Goal: Information Seeking & Learning: Learn about a topic

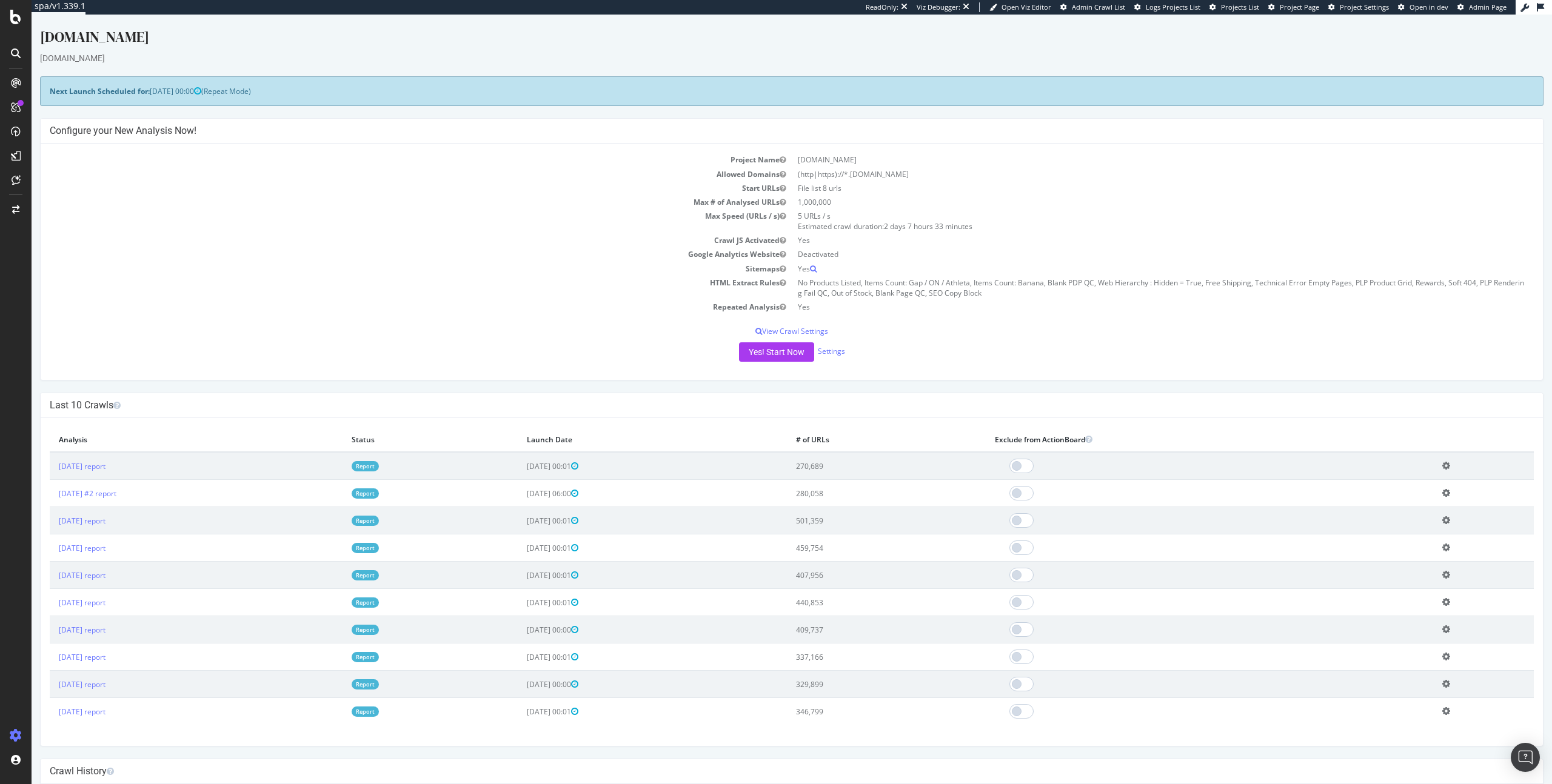
click at [157, 402] on h4 "Last 10 Crawls" at bounding box center [791, 405] width 1484 height 12
click at [96, 464] on link "2025 Oct. 8th report" at bounding box center [82, 466] width 46 height 10
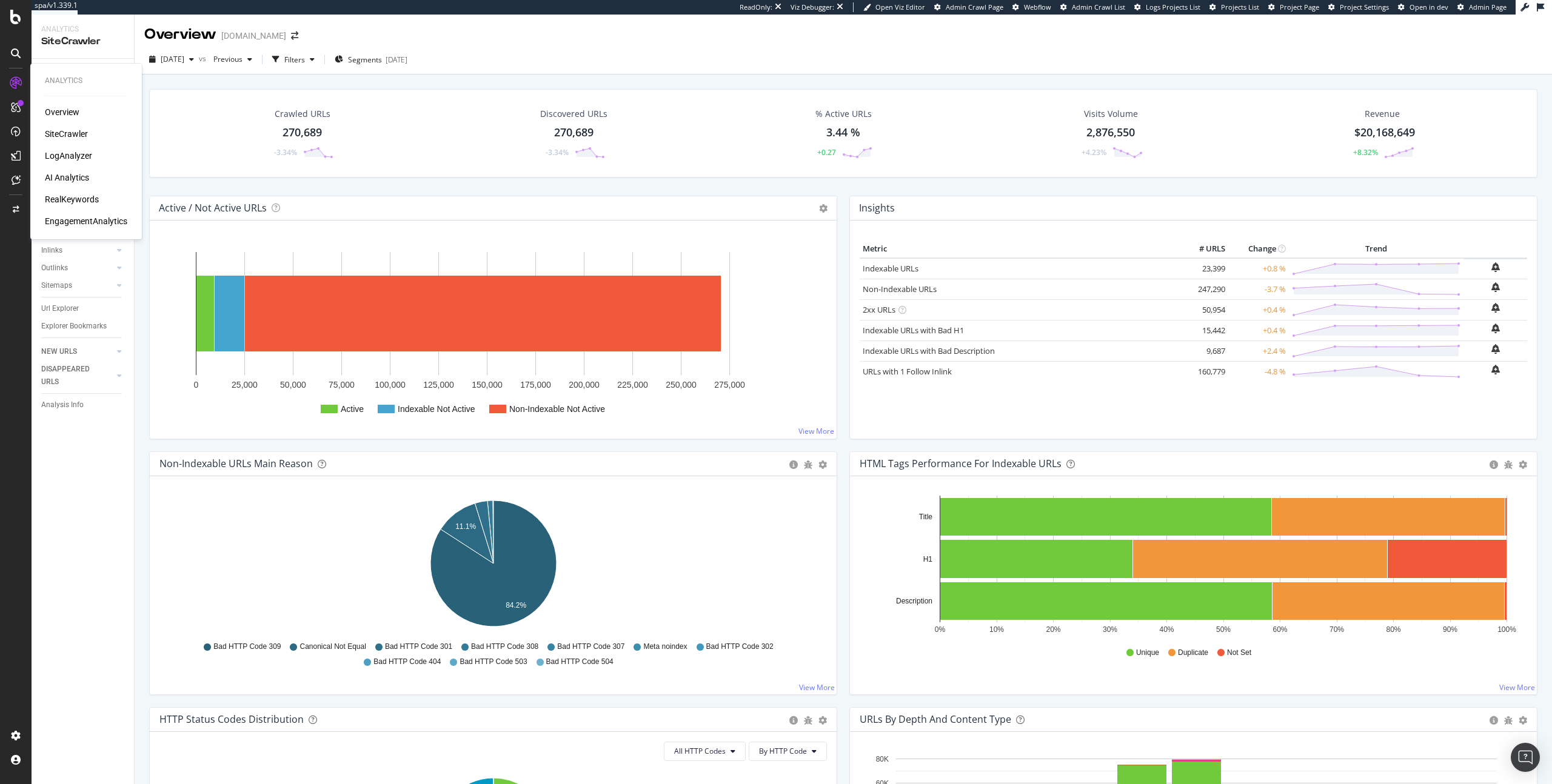
click at [57, 174] on div "AI Analytics" at bounding box center [66, 177] width 45 height 12
click at [57, 199] on div "RealKeywords" at bounding box center [71, 199] width 54 height 12
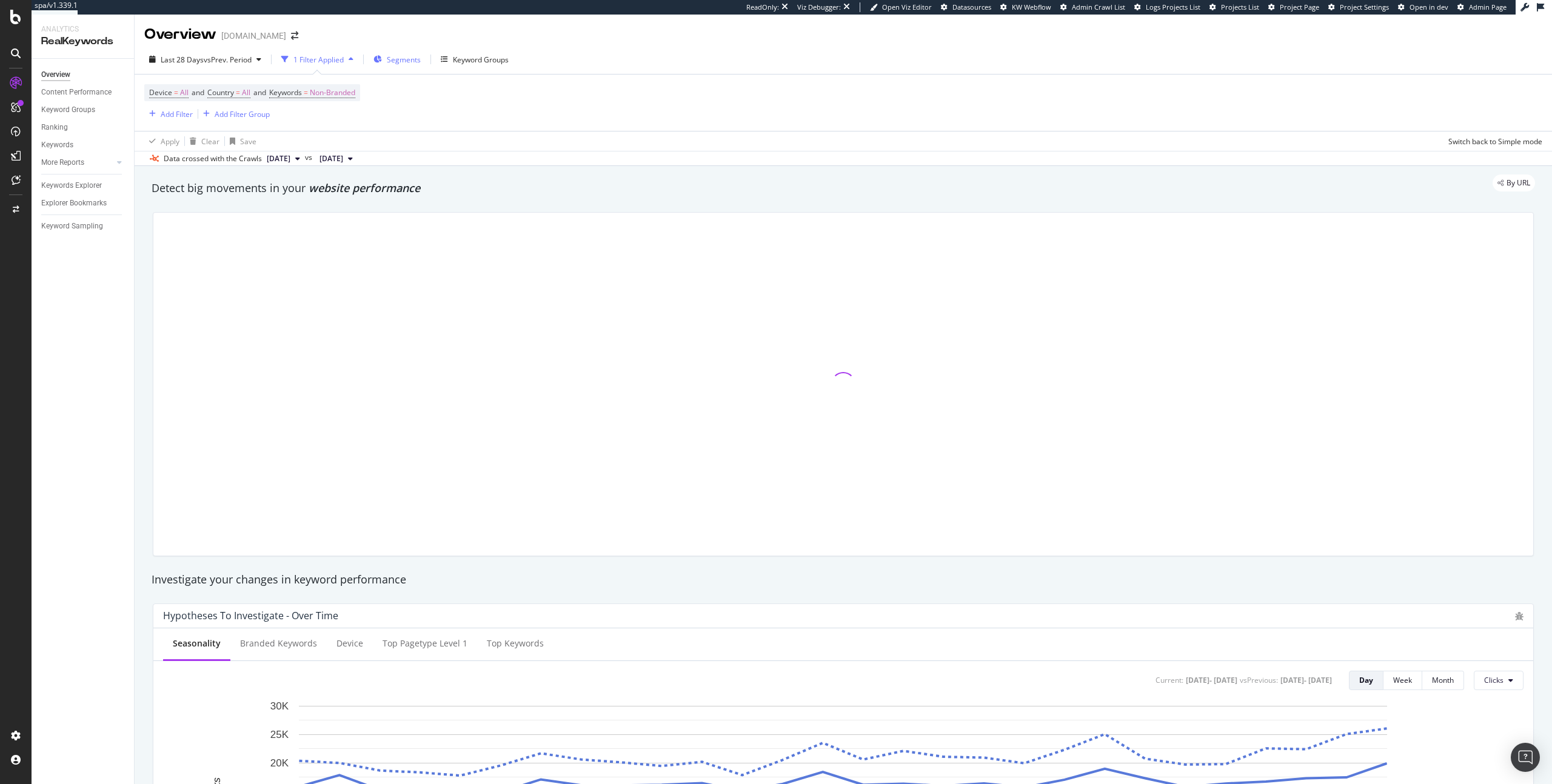
click at [390, 58] on span "Segments" at bounding box center [403, 59] width 34 height 10
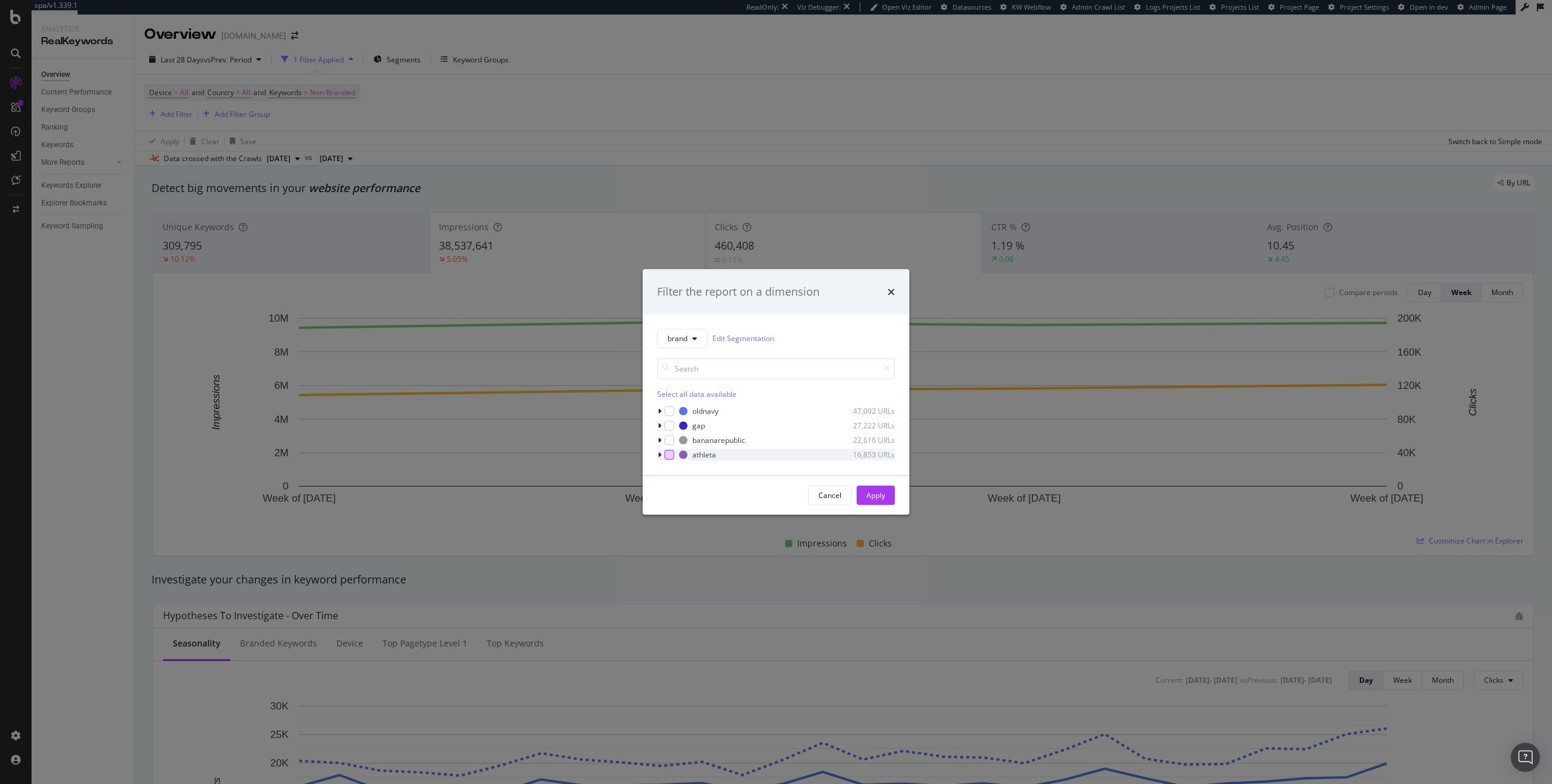
click at [671, 454] on div "modal" at bounding box center [669, 454] width 10 height 10
click at [892, 501] on button "Apply" at bounding box center [875, 494] width 38 height 19
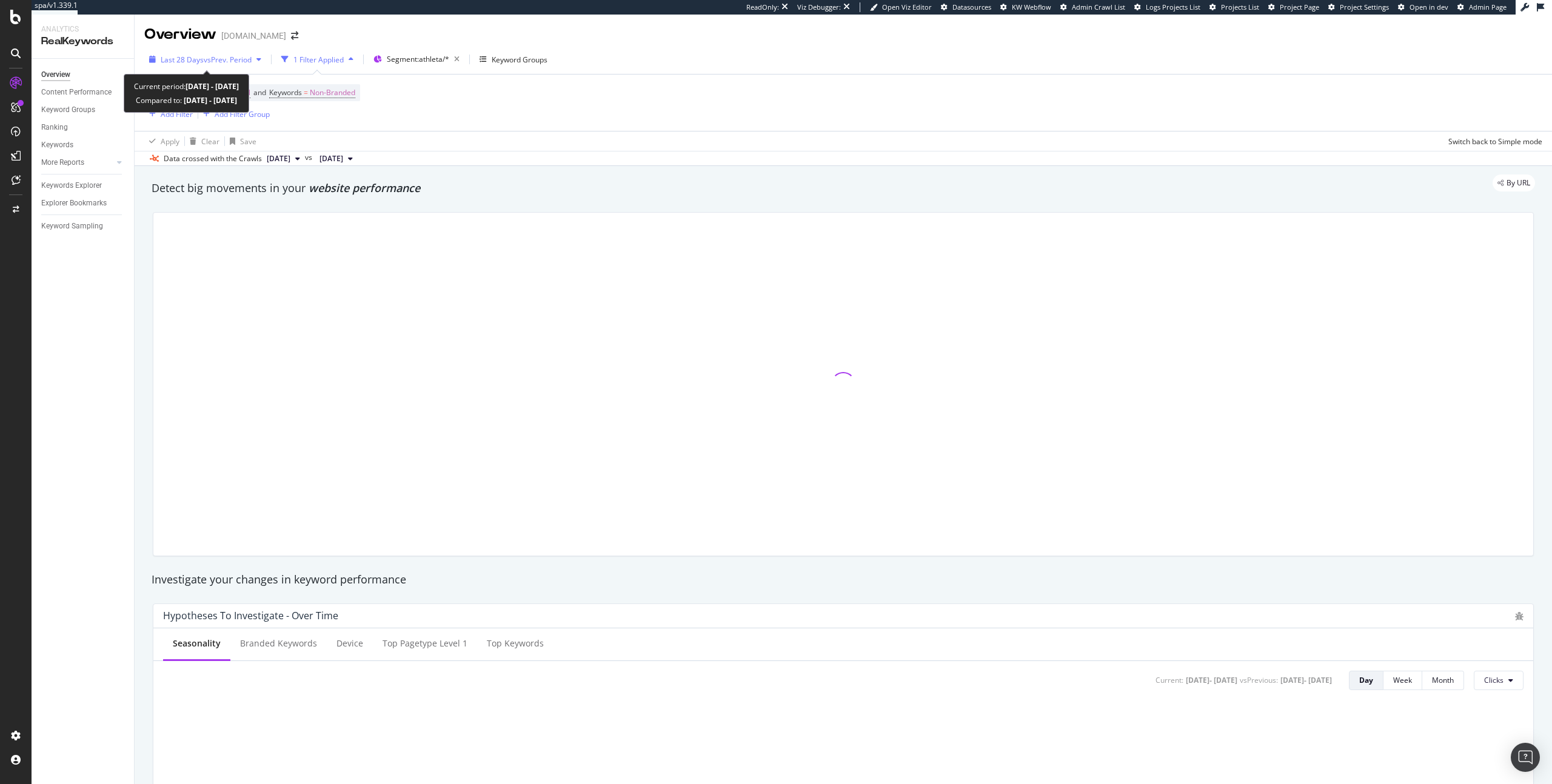
click at [212, 61] on span "vs Prev. Period" at bounding box center [227, 59] width 48 height 10
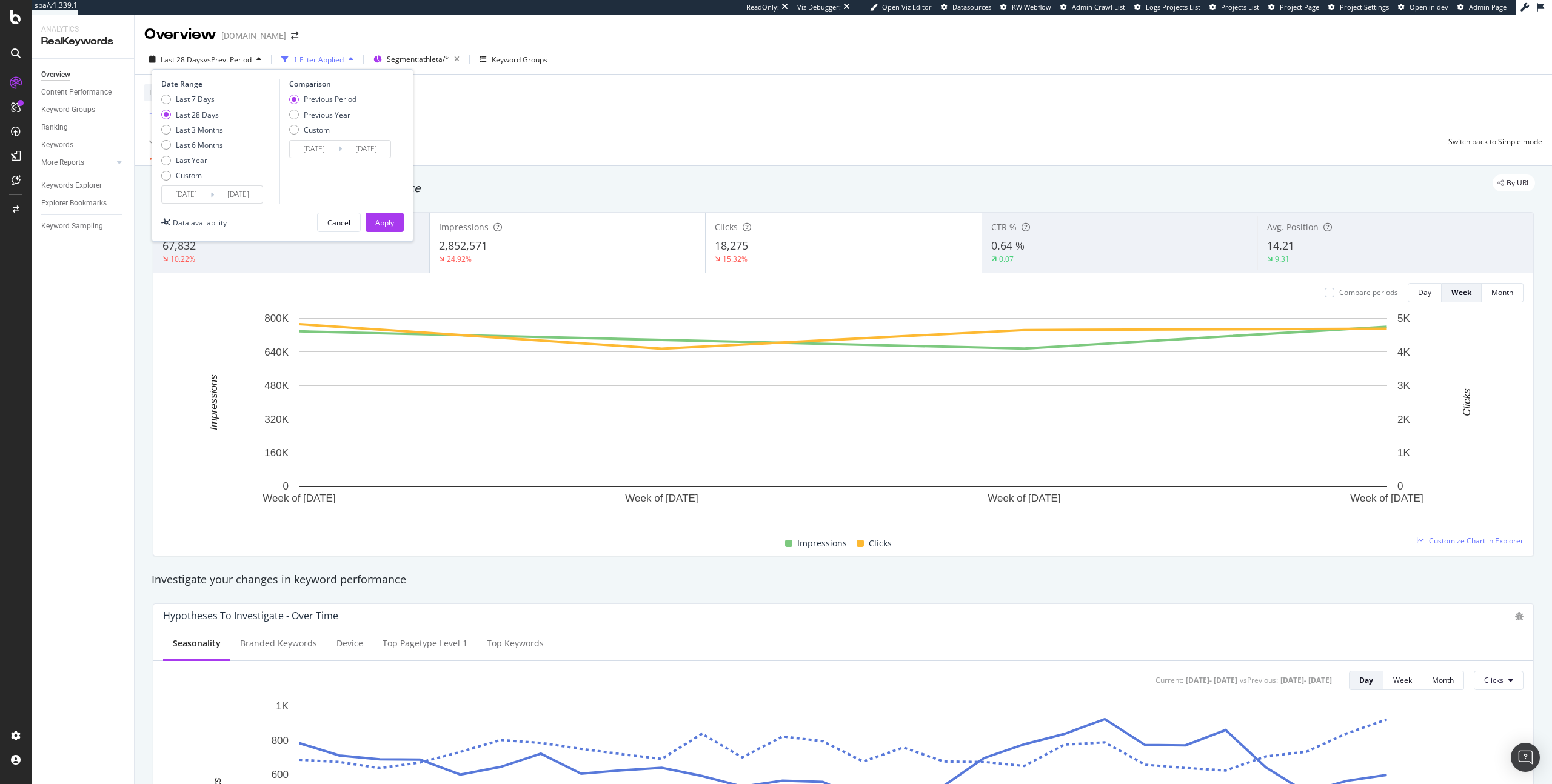
click at [185, 123] on div "Last 7 Days Last 28 Days Last 3 Months Last 6 Months Last Year Custom" at bounding box center [192, 139] width 62 height 92
click at [222, 126] on div "Last 3 Months" at bounding box center [199, 129] width 47 height 10
type input "2025/07/13"
type input "2025/04/12"
type input "2025/07/12"
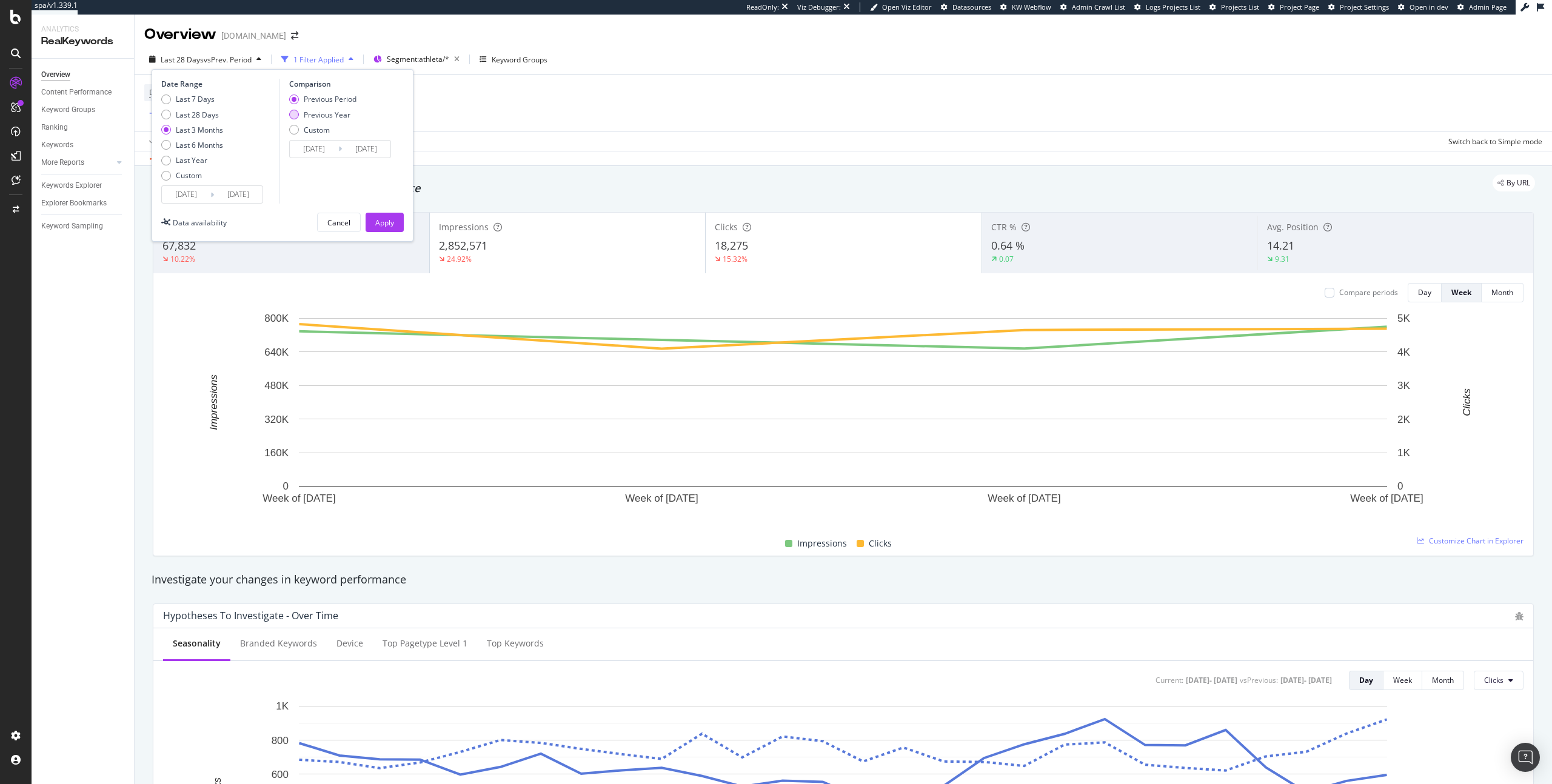
click at [320, 110] on div "Previous Year" at bounding box center [326, 114] width 46 height 10
type input "2024/07/14"
type input "2024/10/13"
click at [383, 222] on div "Apply" at bounding box center [384, 222] width 19 height 10
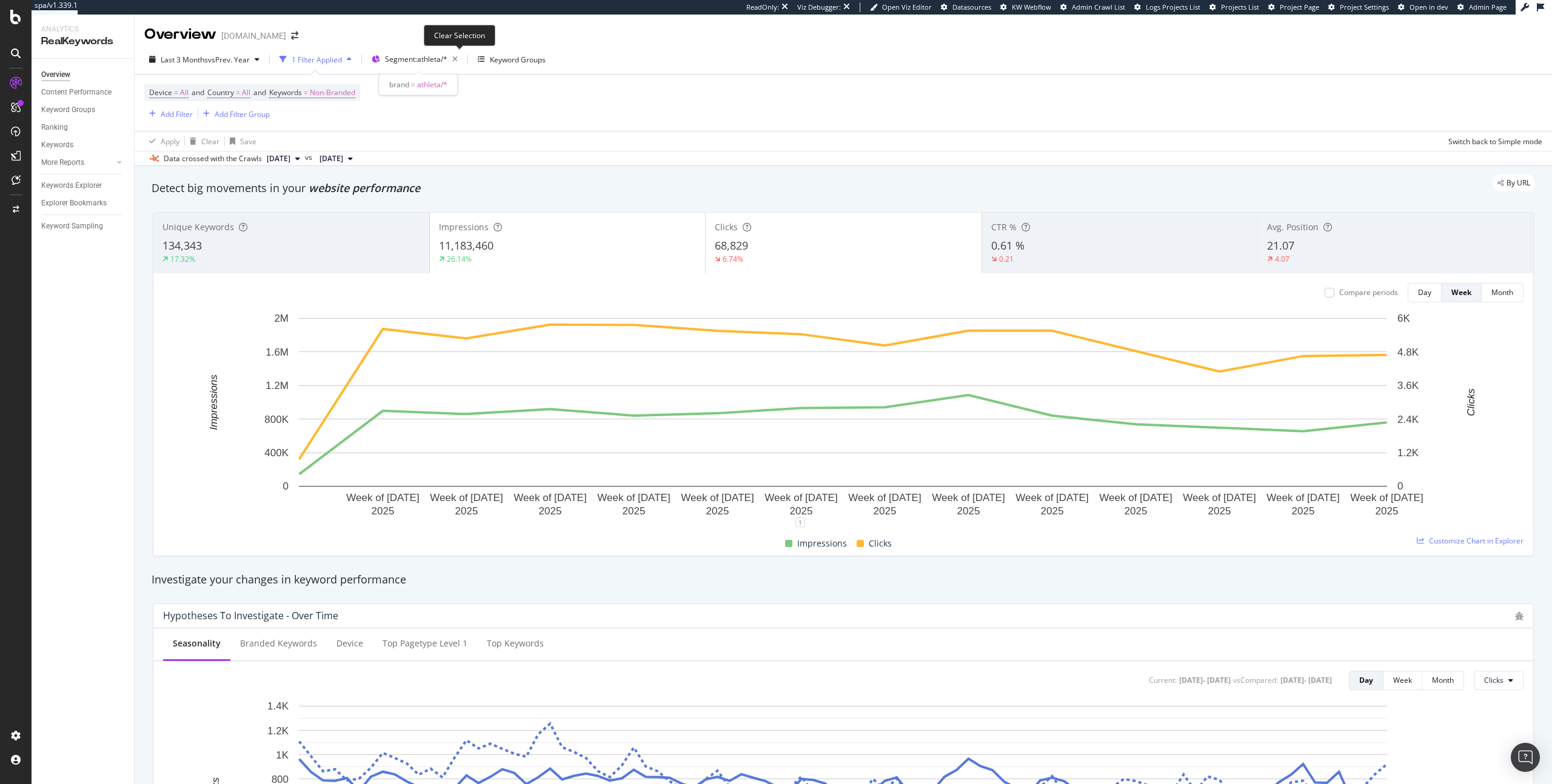
drag, startPoint x: 460, startPoint y: 52, endPoint x: 15, endPoint y: 99, distance: 447.5
click at [460, 52] on icon "button" at bounding box center [454, 59] width 15 height 17
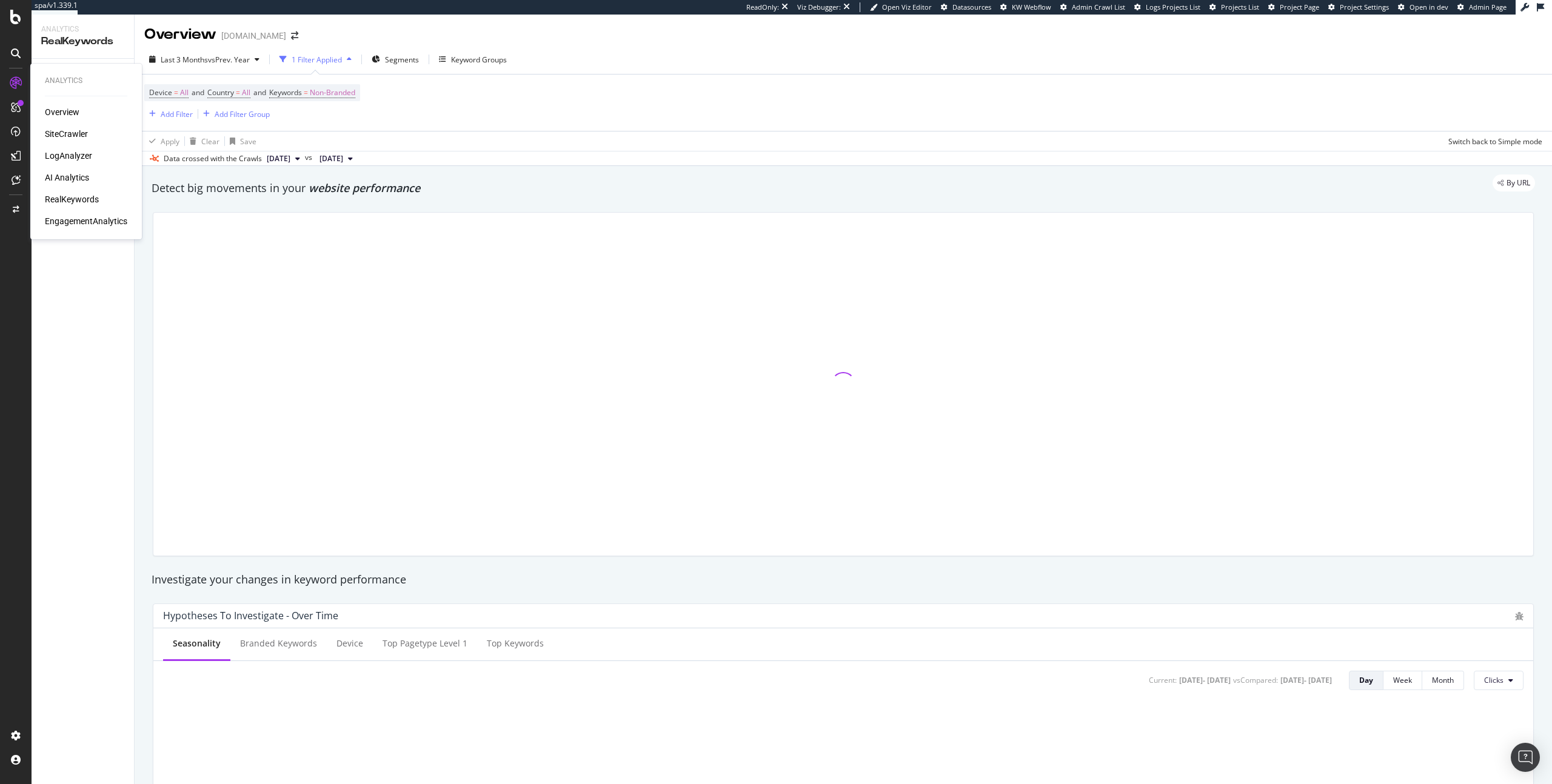
click at [53, 181] on div "AI Analytics" at bounding box center [66, 177] width 45 height 12
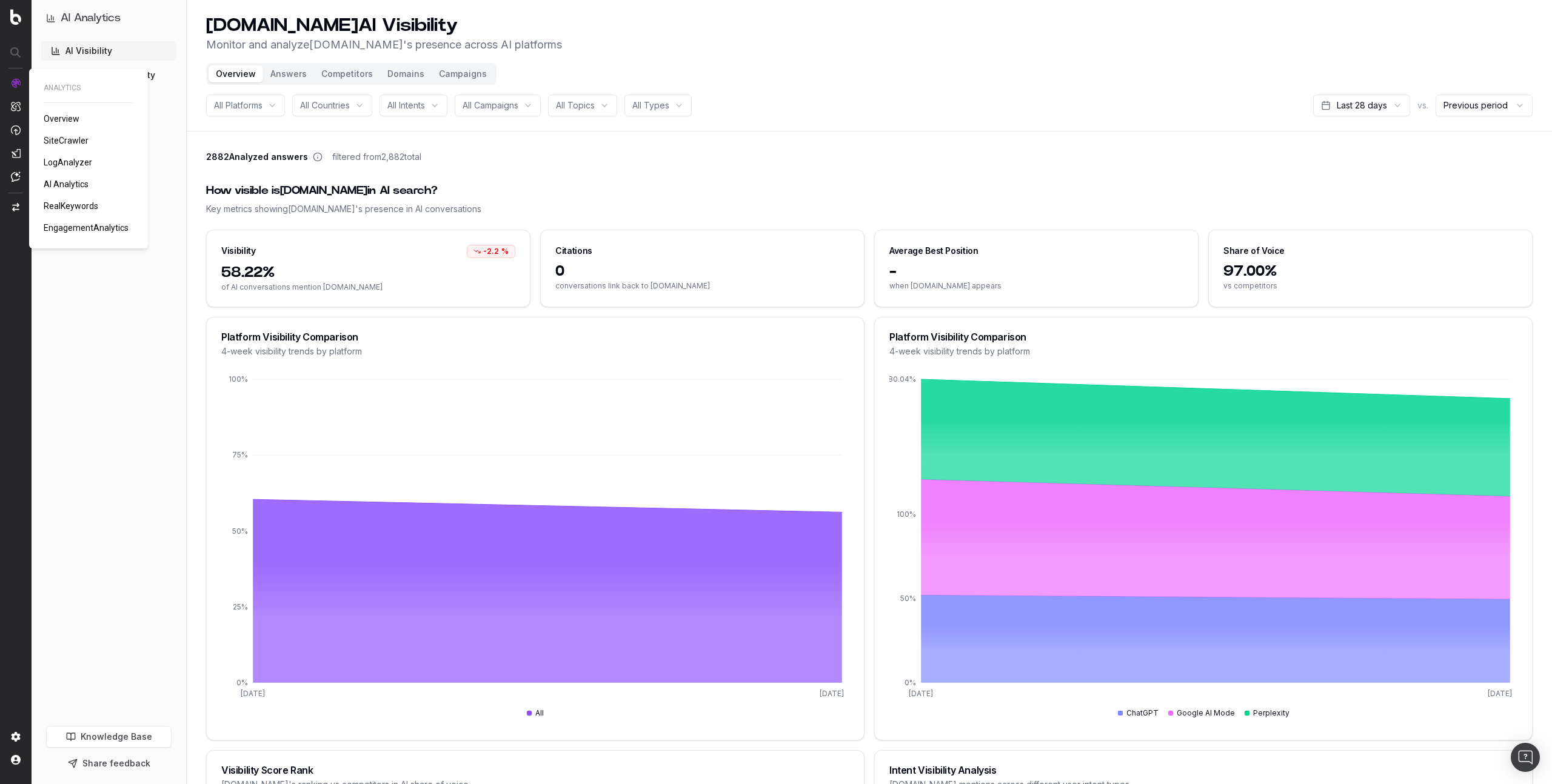
click at [65, 165] on span "LogAnalyzer" at bounding box center [67, 162] width 48 height 10
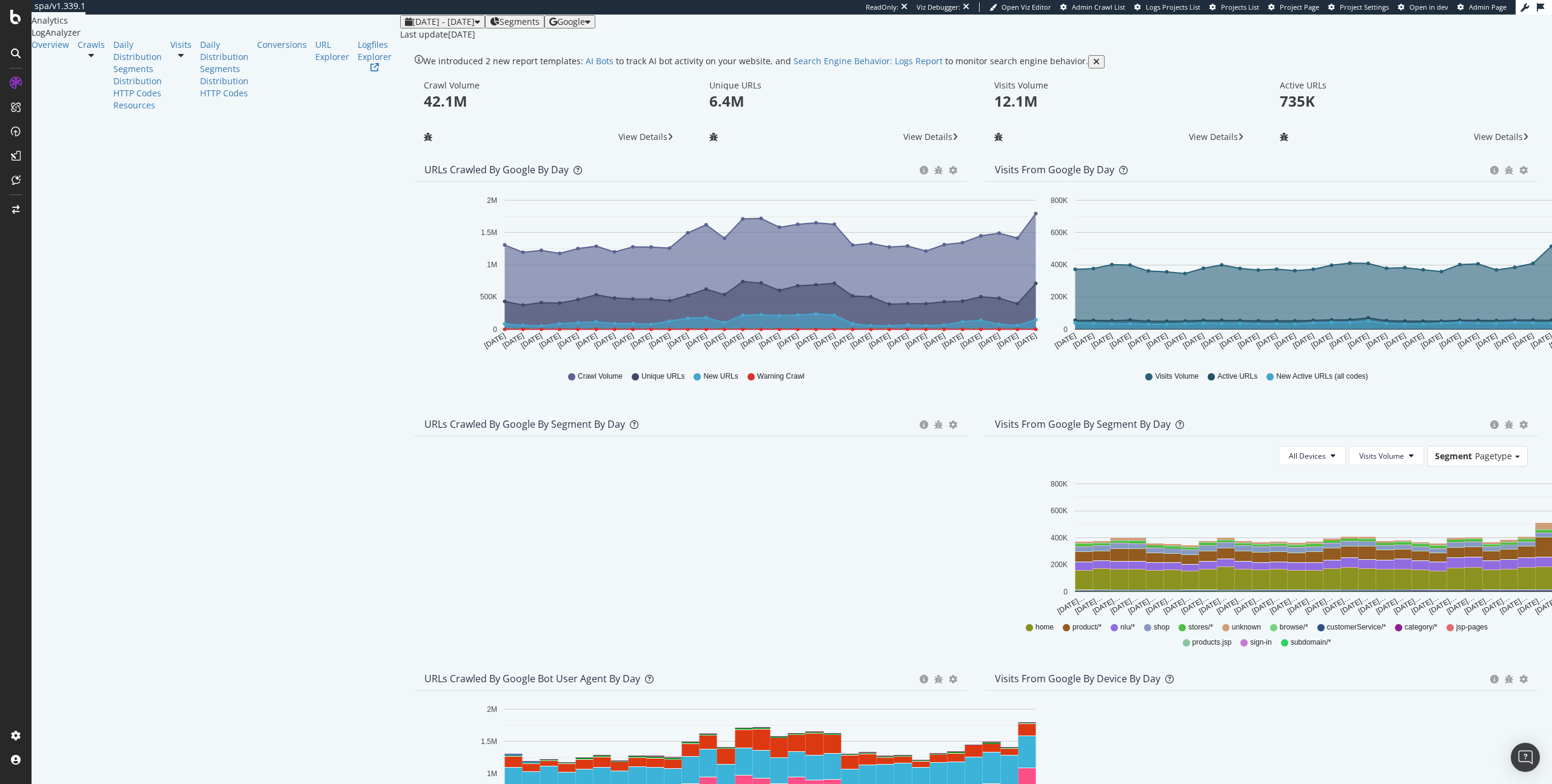
scroll to position [10, 0]
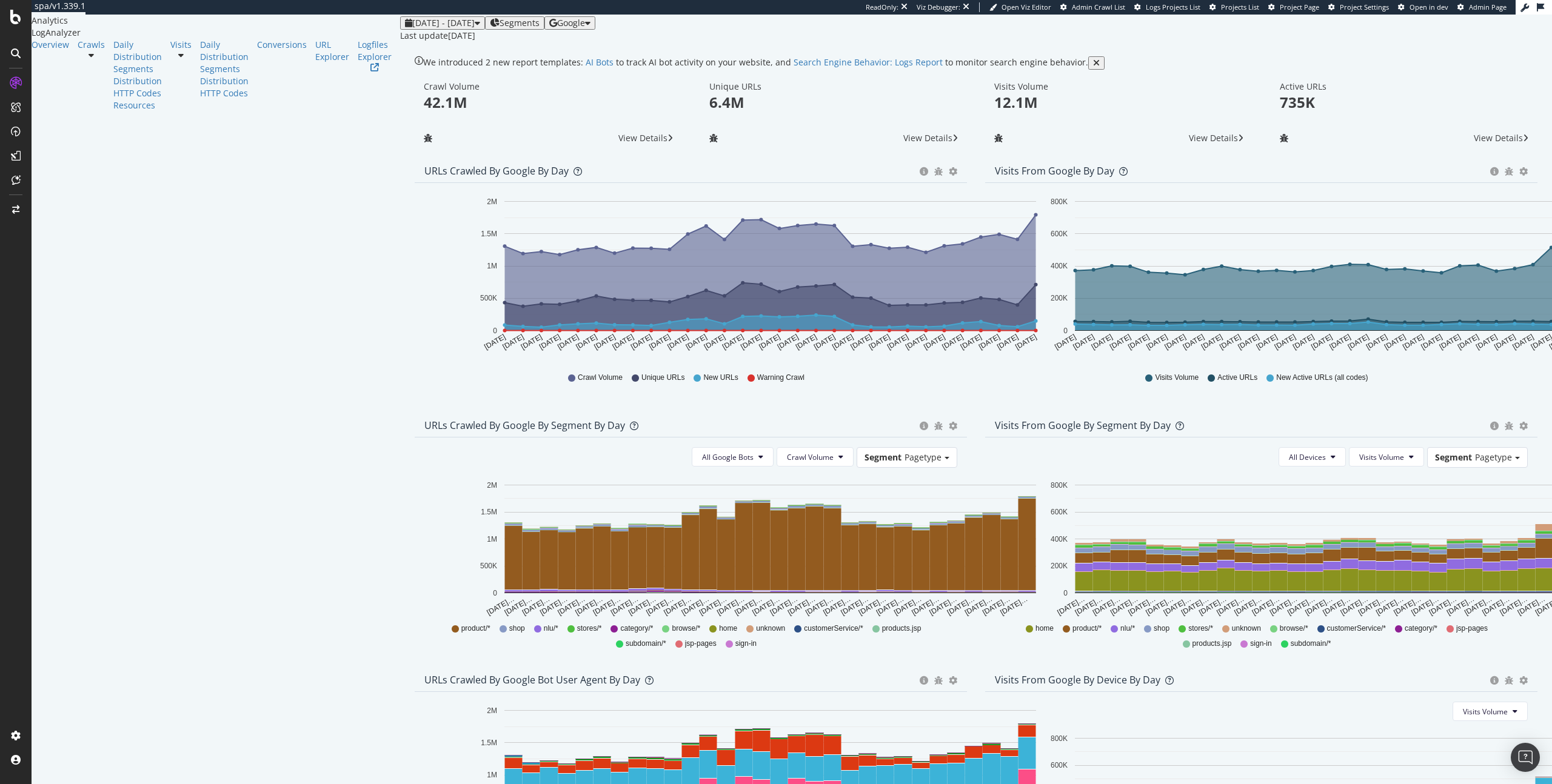
click at [585, 28] on span "Google" at bounding box center [571, 23] width 28 height 12
click at [1489, 117] on div "OpenAI" at bounding box center [1506, 117] width 84 height 17
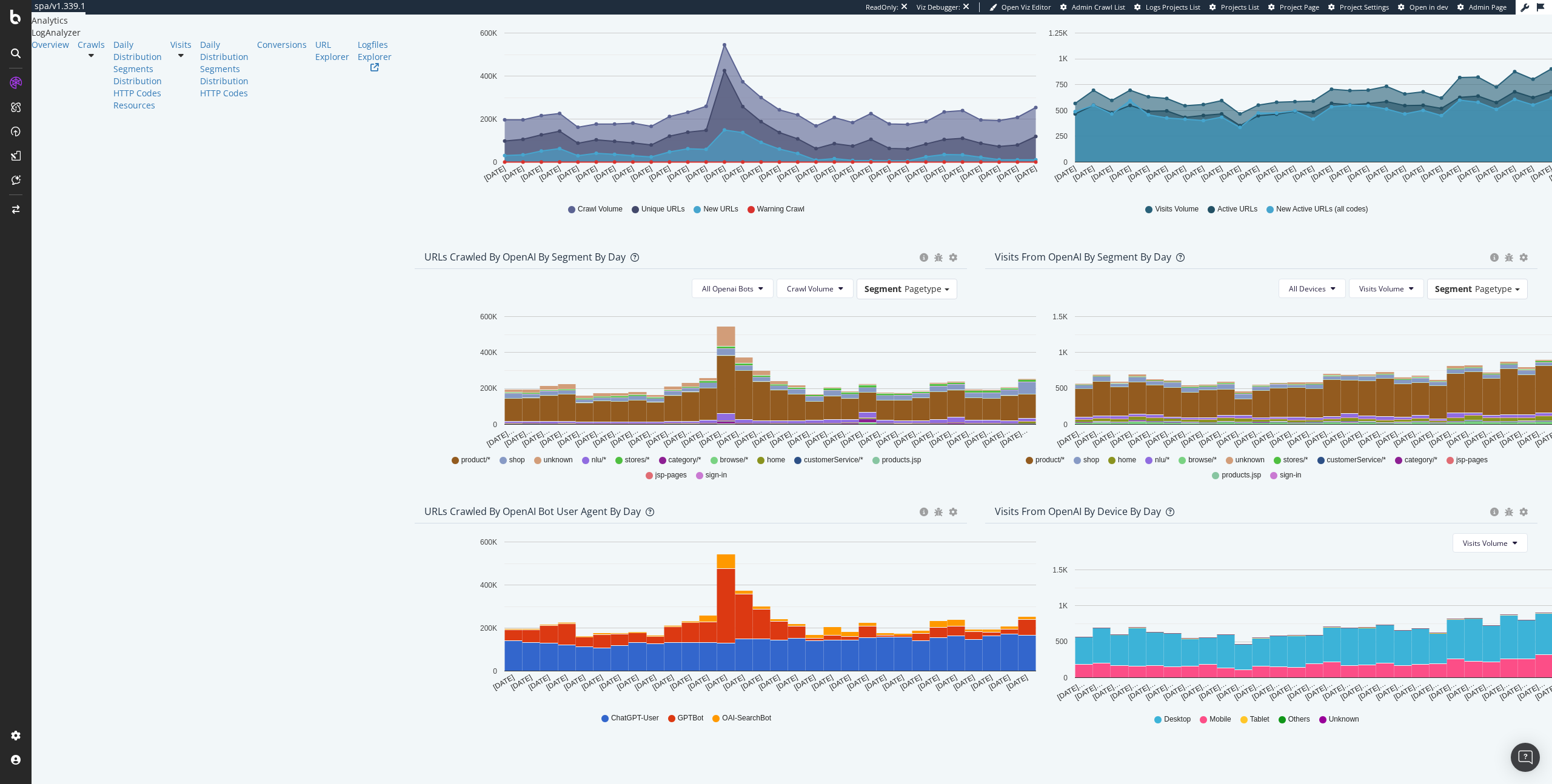
scroll to position [241, 0]
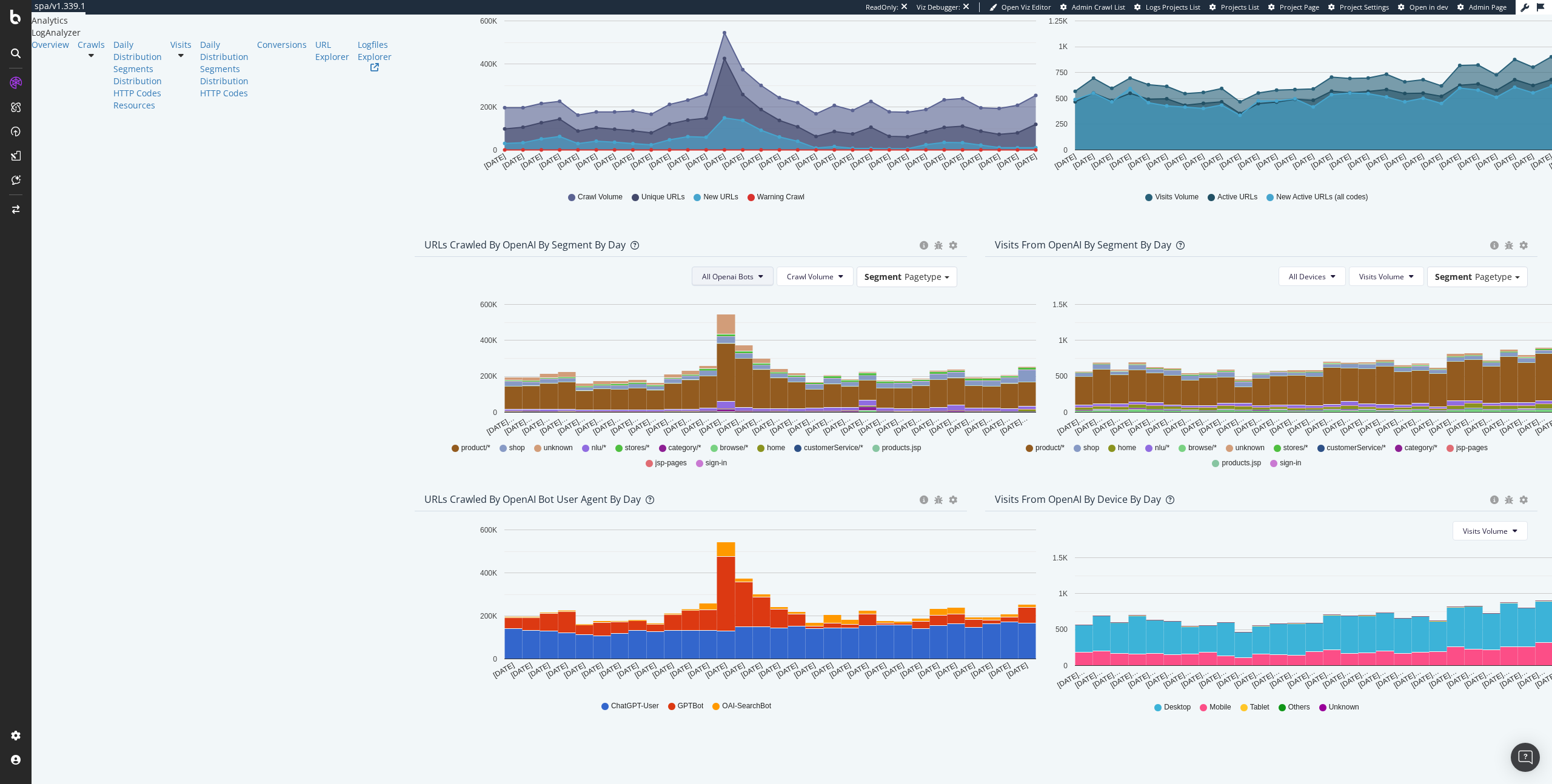
click at [691, 283] on button "All Openai Bots" at bounding box center [732, 275] width 82 height 19
click at [599, 365] on span "ChatGPT-User" at bounding box center [606, 366] width 53 height 11
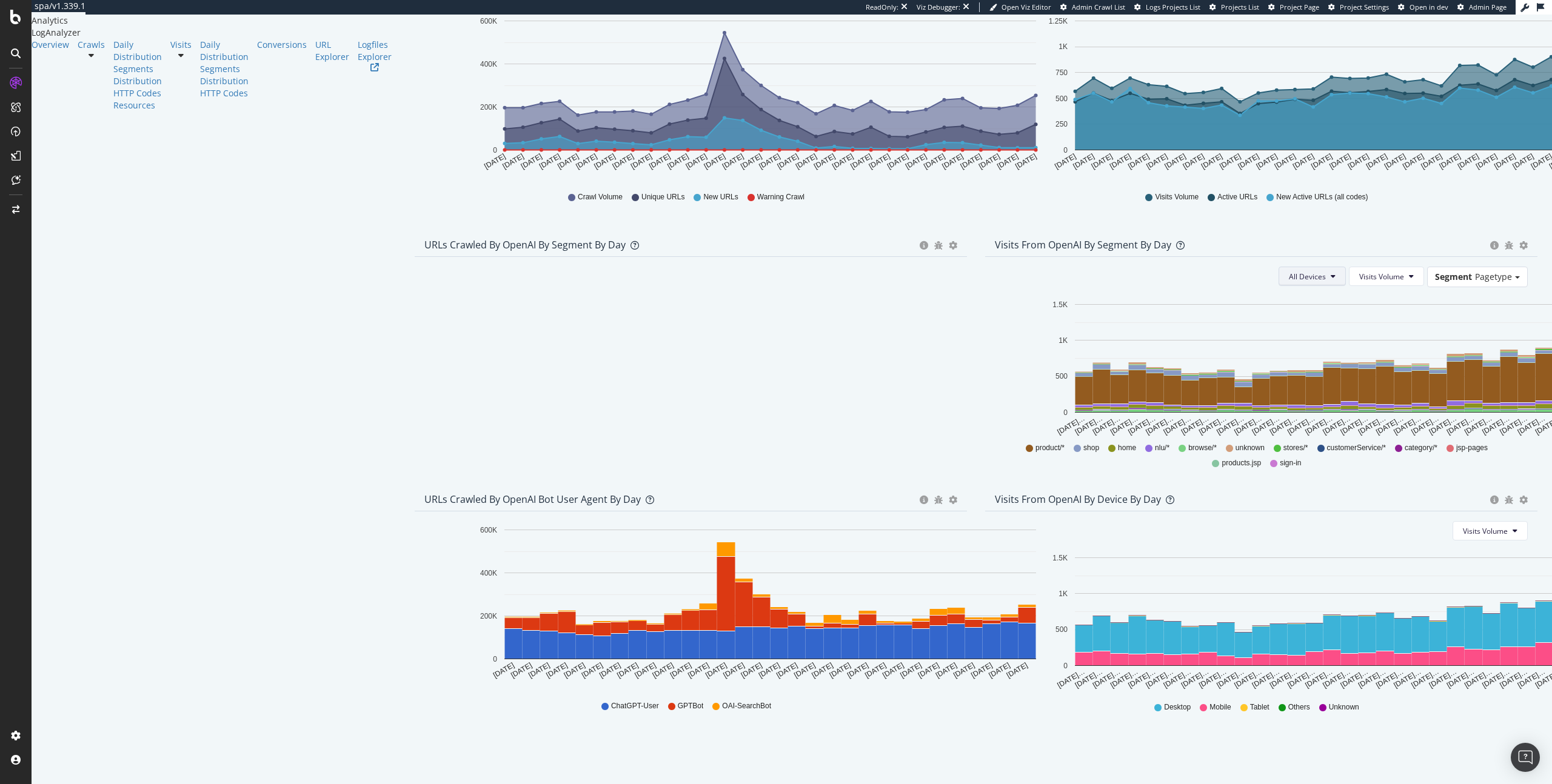
click at [1326, 277] on span "All Devices" at bounding box center [1307, 276] width 37 height 10
click at [1292, 225] on div "Visits from OpenAI by day Area Table Hold CMD (⌘) while clicking to filter the …" at bounding box center [1261, 105] width 571 height 254
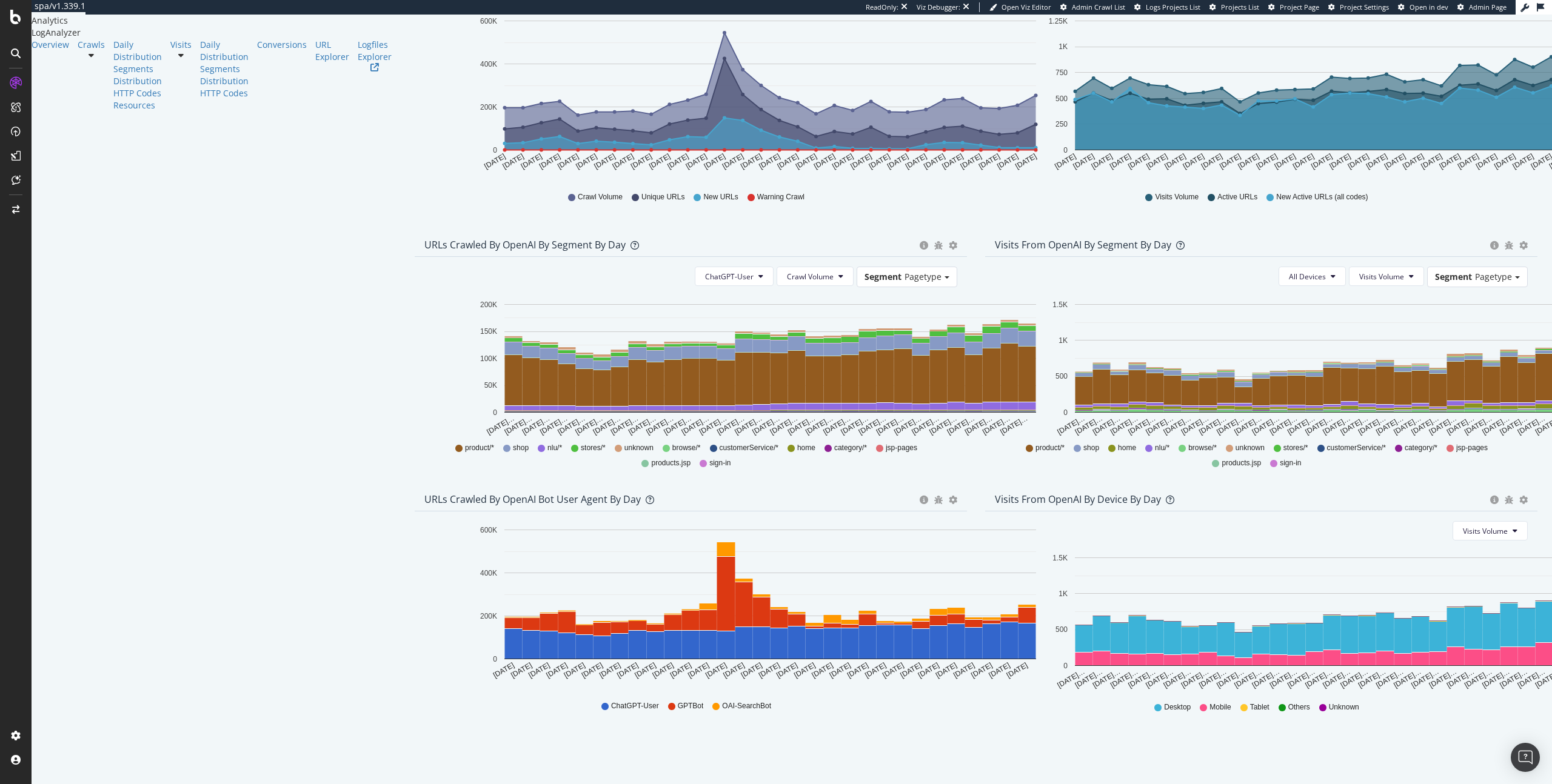
scroll to position [240, 0]
click at [77, 51] on div "Crawls" at bounding box center [91, 45] width 27 height 12
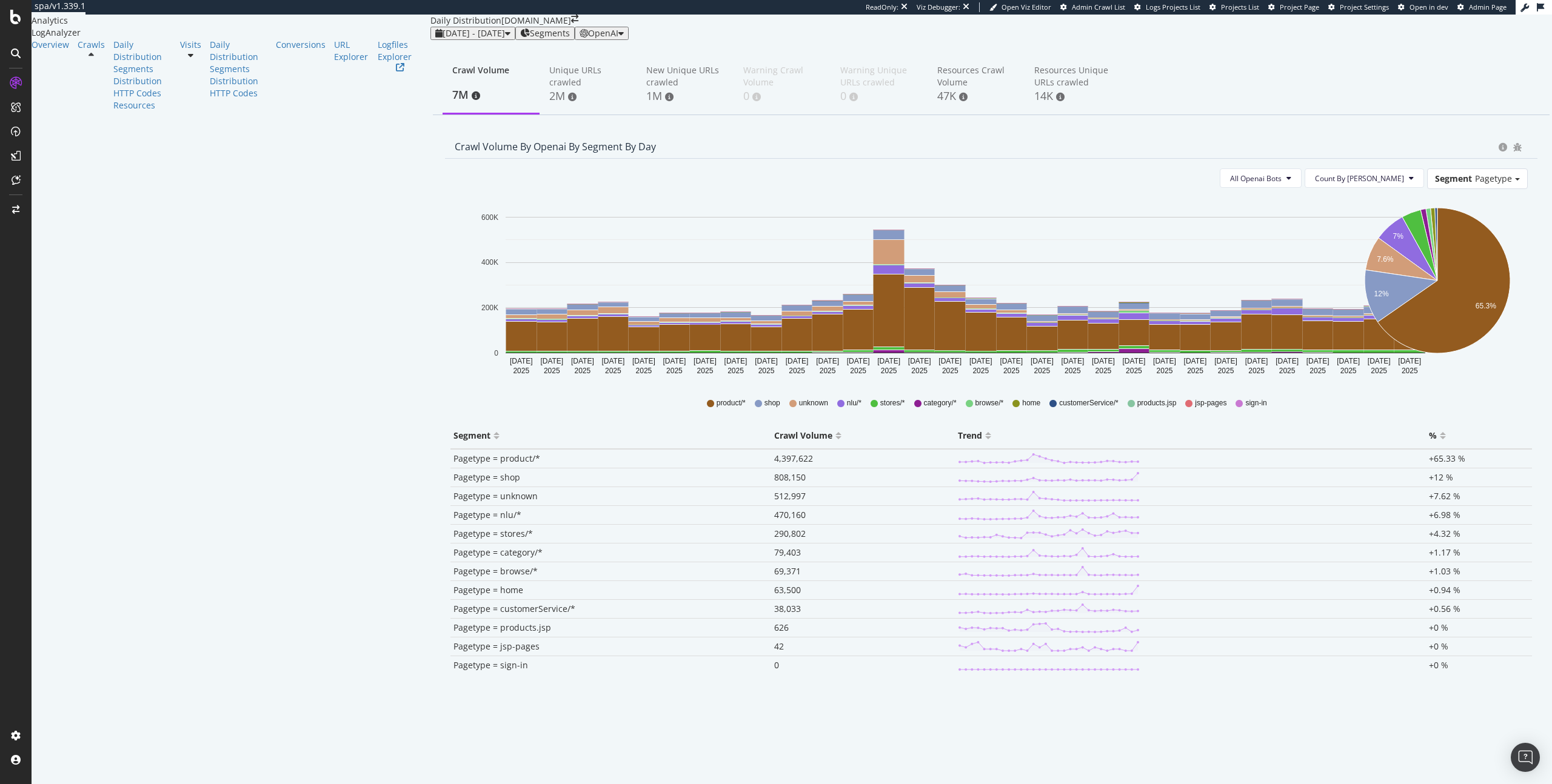
click at [1325, 223] on div "All Openai Bots Count By Day Segment Pagetype Hold CMD (⌘) while clicking to fi…" at bounding box center [991, 438] width 1092 height 558
click at [1281, 184] on span "All Openai Bots" at bounding box center [1255, 178] width 52 height 10
click at [1298, 308] on span "ChatGPT-User" at bounding box center [1310, 305] width 53 height 11
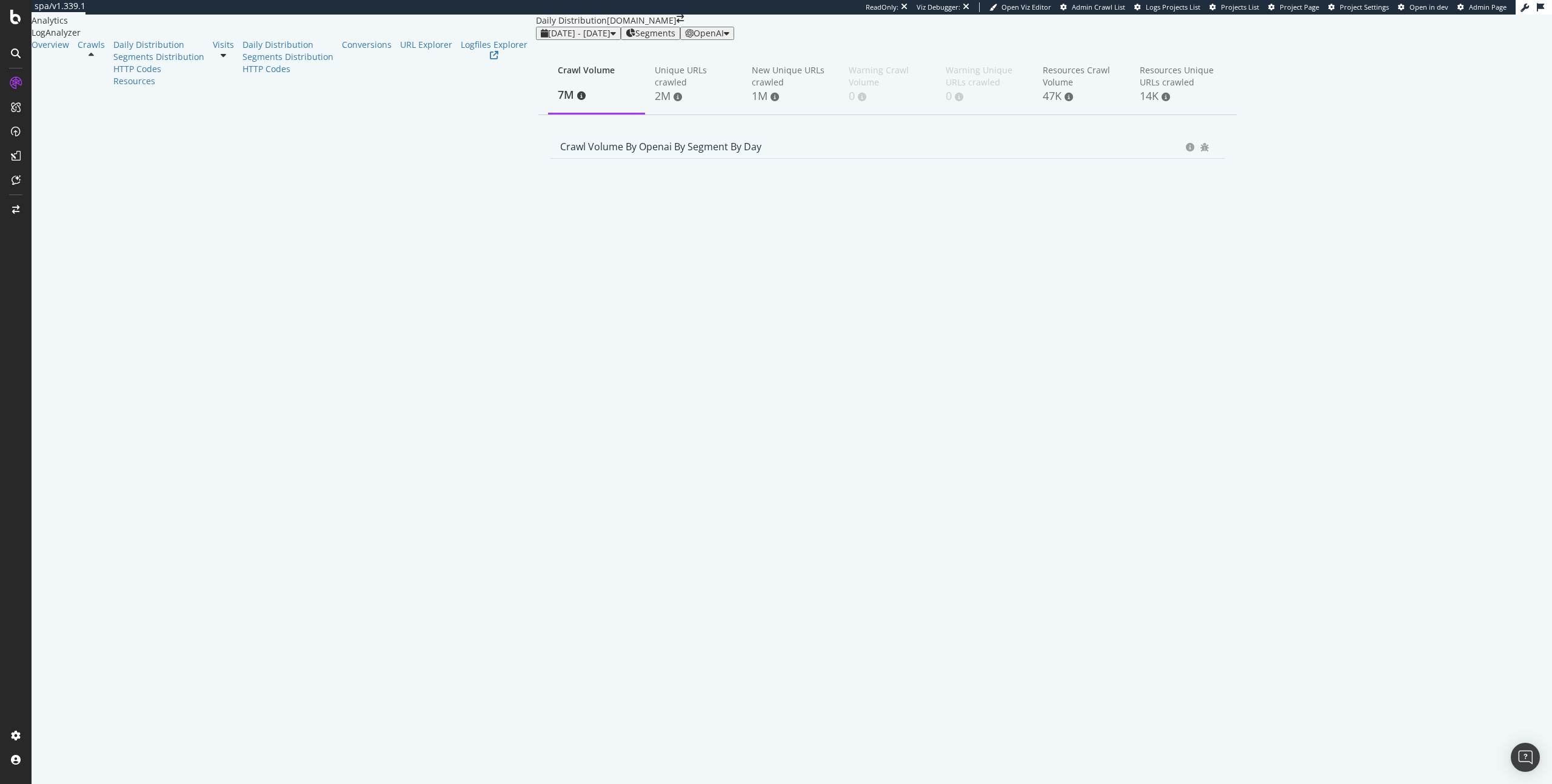
click at [911, 98] on div "Crawl Volume 7M Unique URLs crawled 2M New Unique URLs crawled 1M Warning Crawl…" at bounding box center [887, 84] width 698 height 61
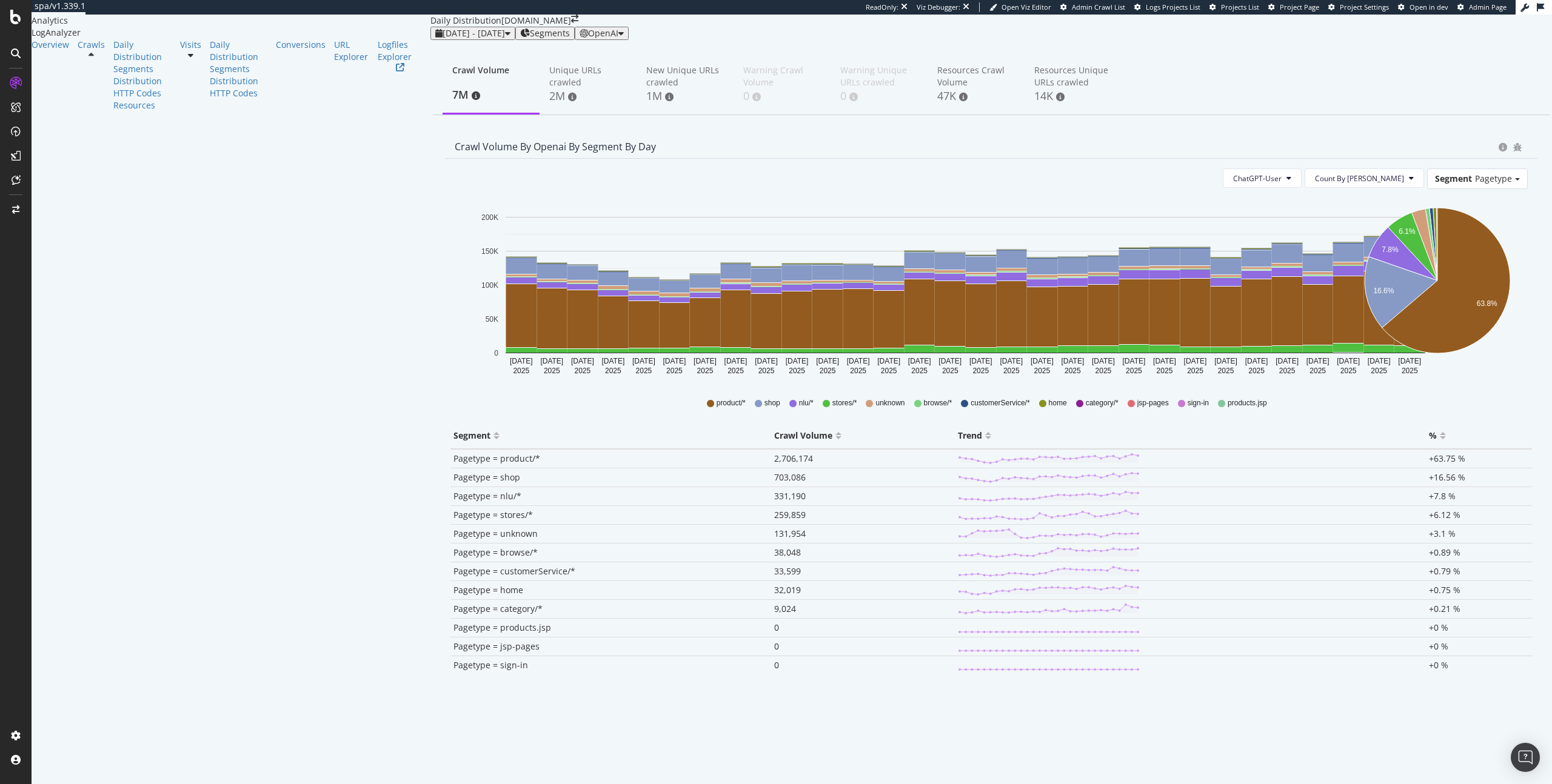
scroll to position [22, 0]
click at [443, 35] on span "2025 Sep. 14th - Oct. 13th" at bounding box center [473, 33] width 63 height 12
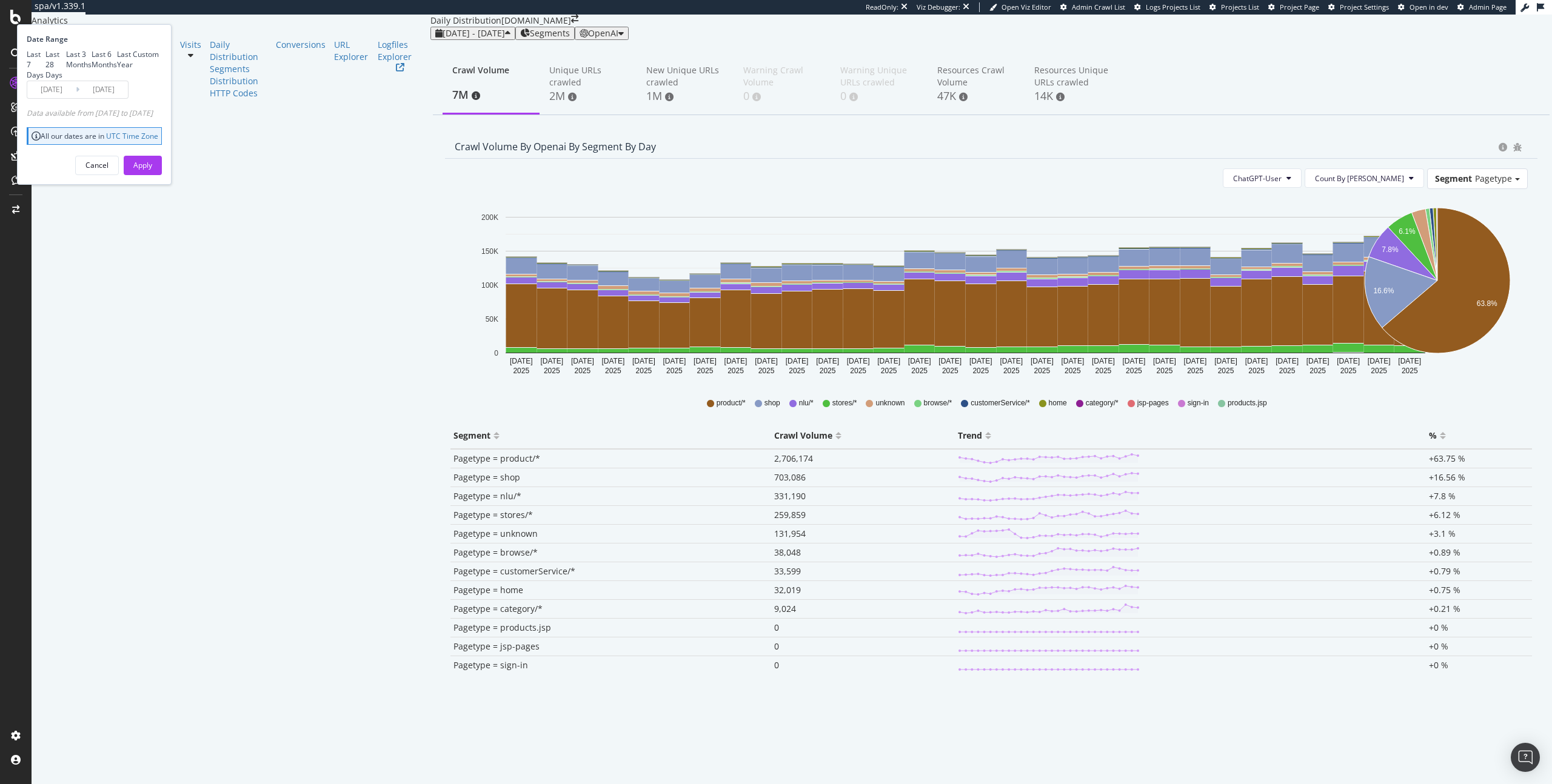
click at [117, 70] on div "Last 6 Months" at bounding box center [104, 59] width 25 height 21
type input "2025/04/14"
click at [152, 170] on div "Apply" at bounding box center [143, 164] width 19 height 10
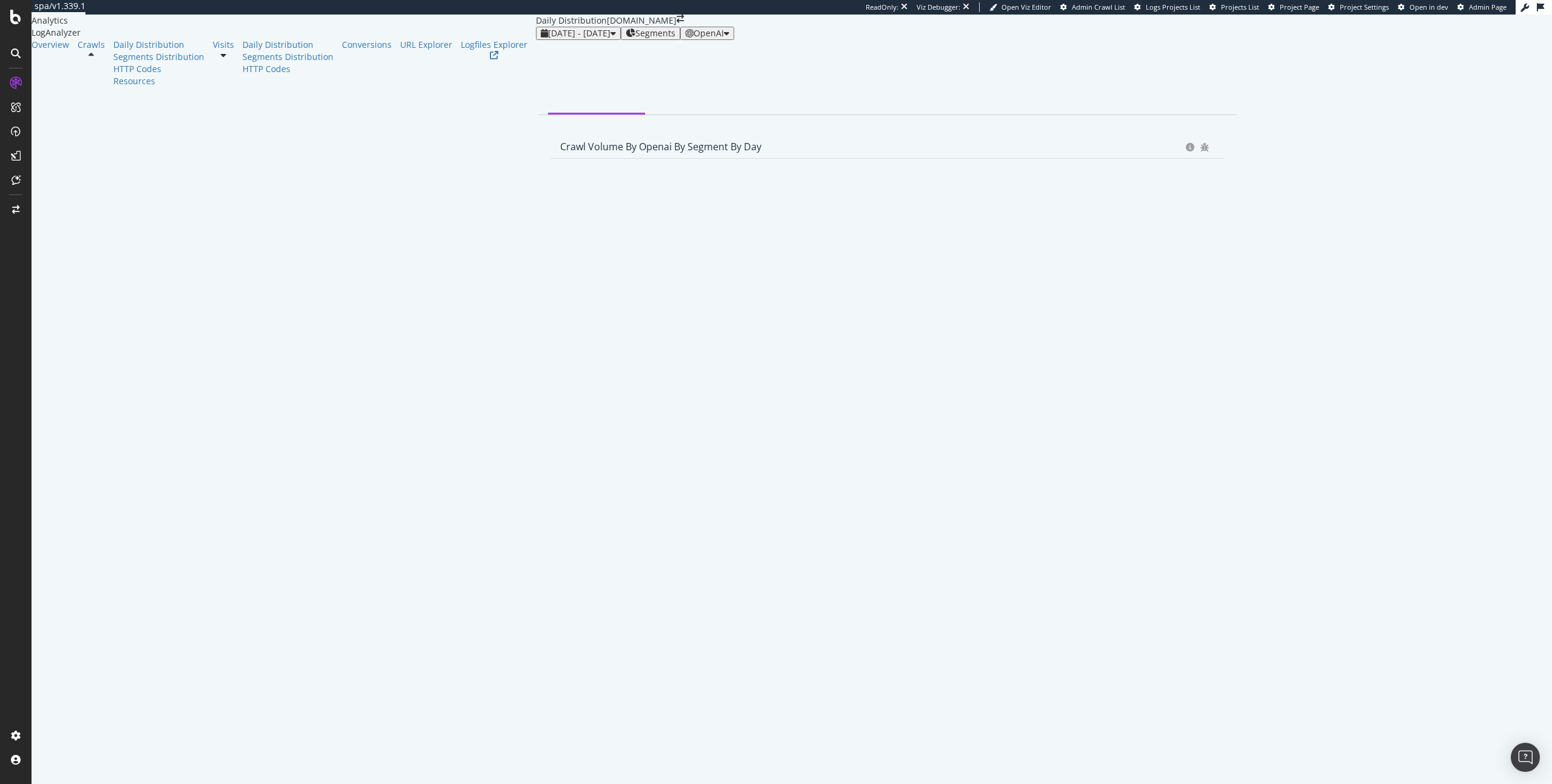
click at [625, 38] on div "Segments" at bounding box center [650, 33] width 50 height 10
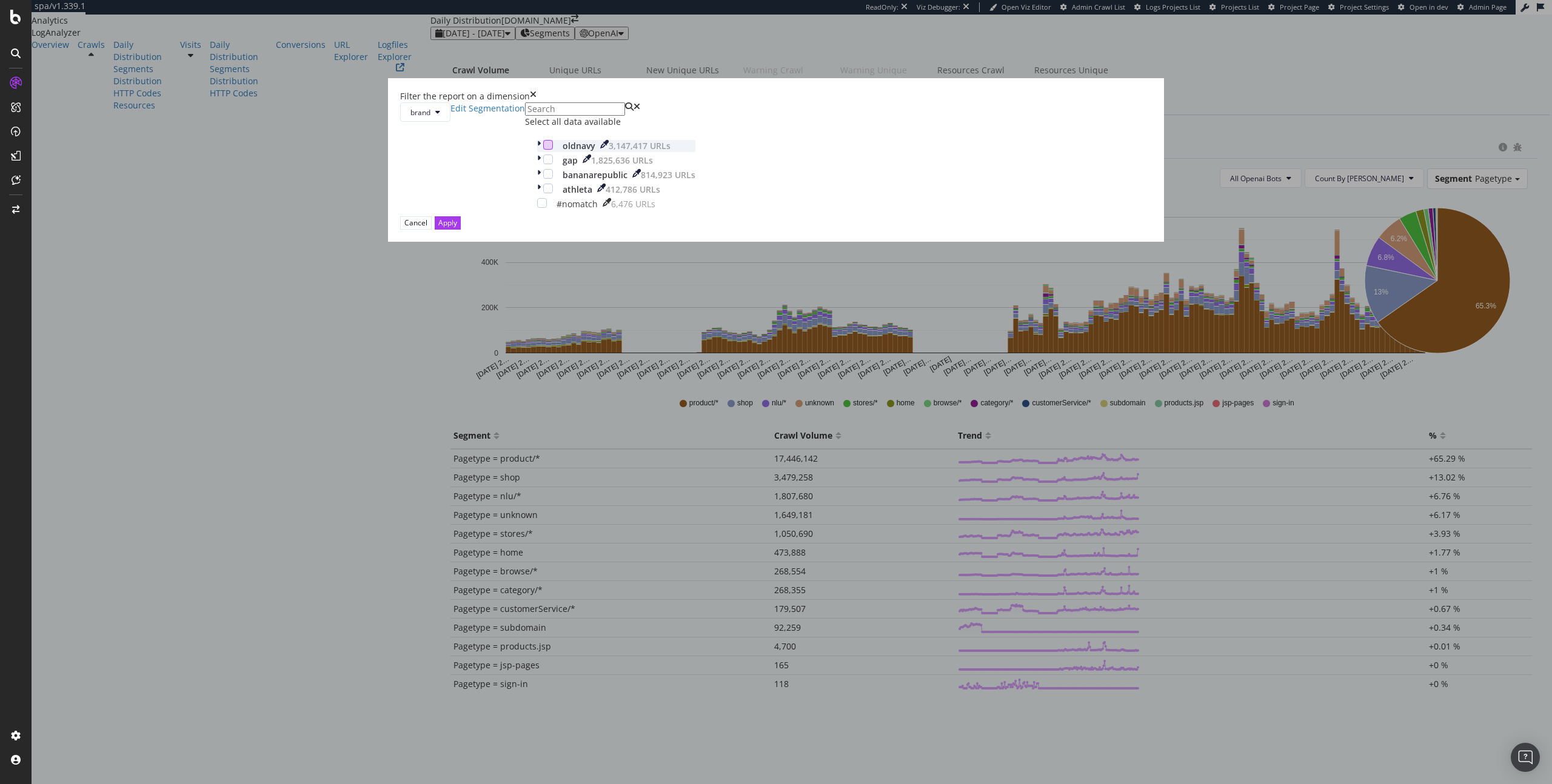
click at [552, 150] on div "modal" at bounding box center [548, 144] width 10 height 10
click at [895, 229] on div "Cancel Apply" at bounding box center [775, 223] width 751 height 13
click at [457, 228] on div "Apply" at bounding box center [447, 222] width 19 height 10
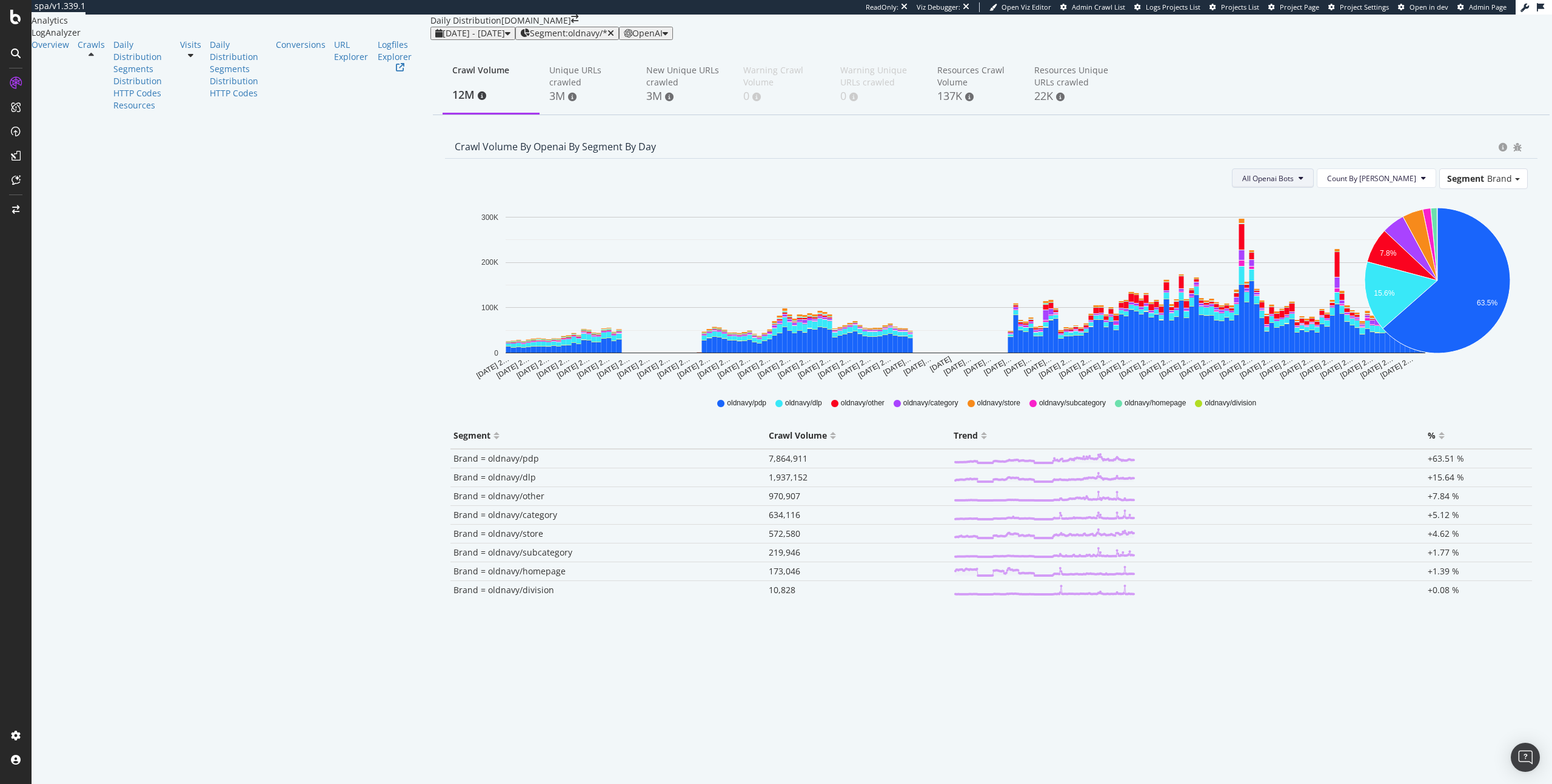
click at [1310, 188] on button "All Openai Bots" at bounding box center [1272, 177] width 82 height 19
click at [1309, 298] on div "ChatGPT-User" at bounding box center [1320, 304] width 72 height 17
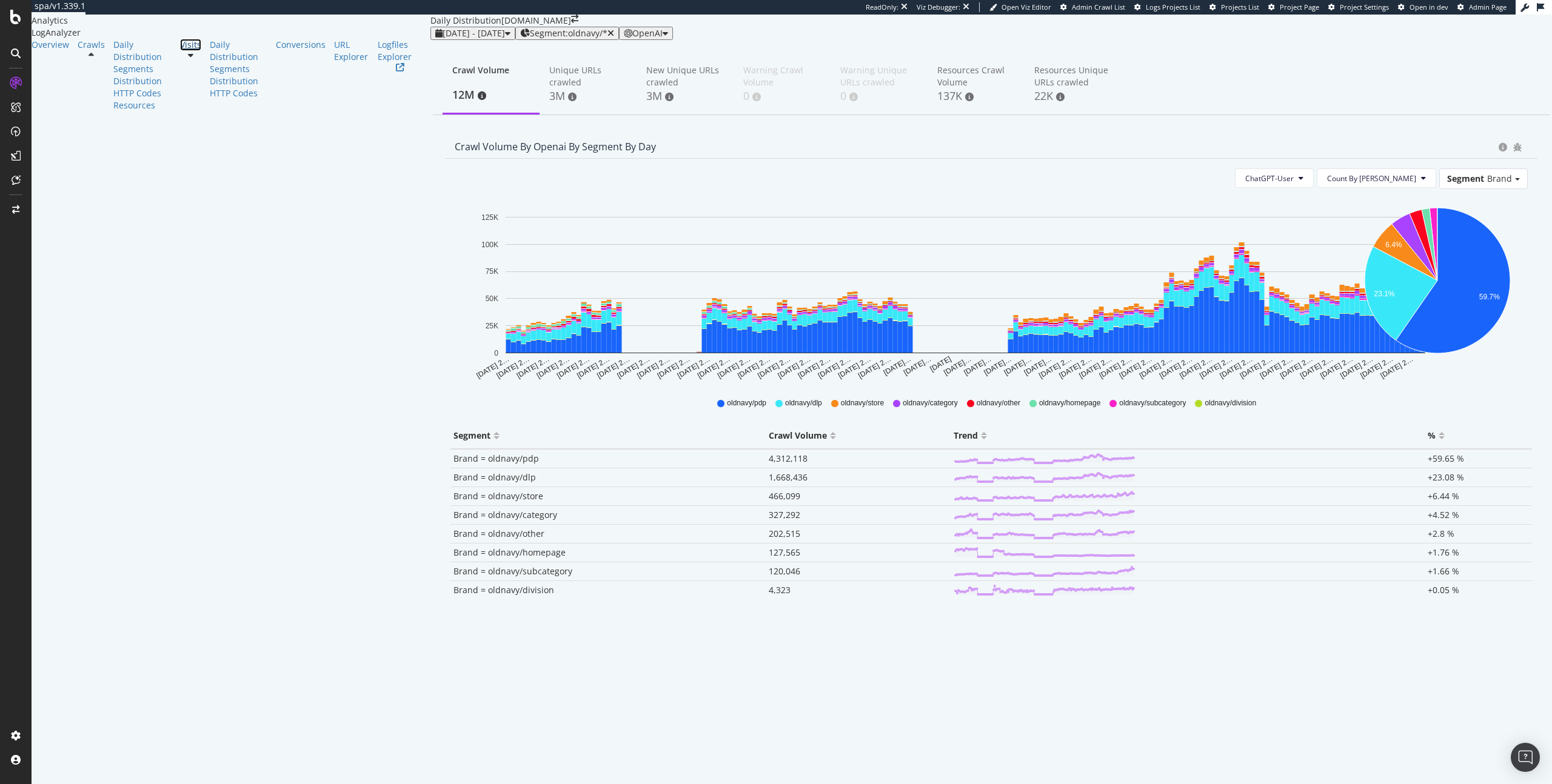
click at [180, 51] on div "Visits" at bounding box center [190, 45] width 21 height 12
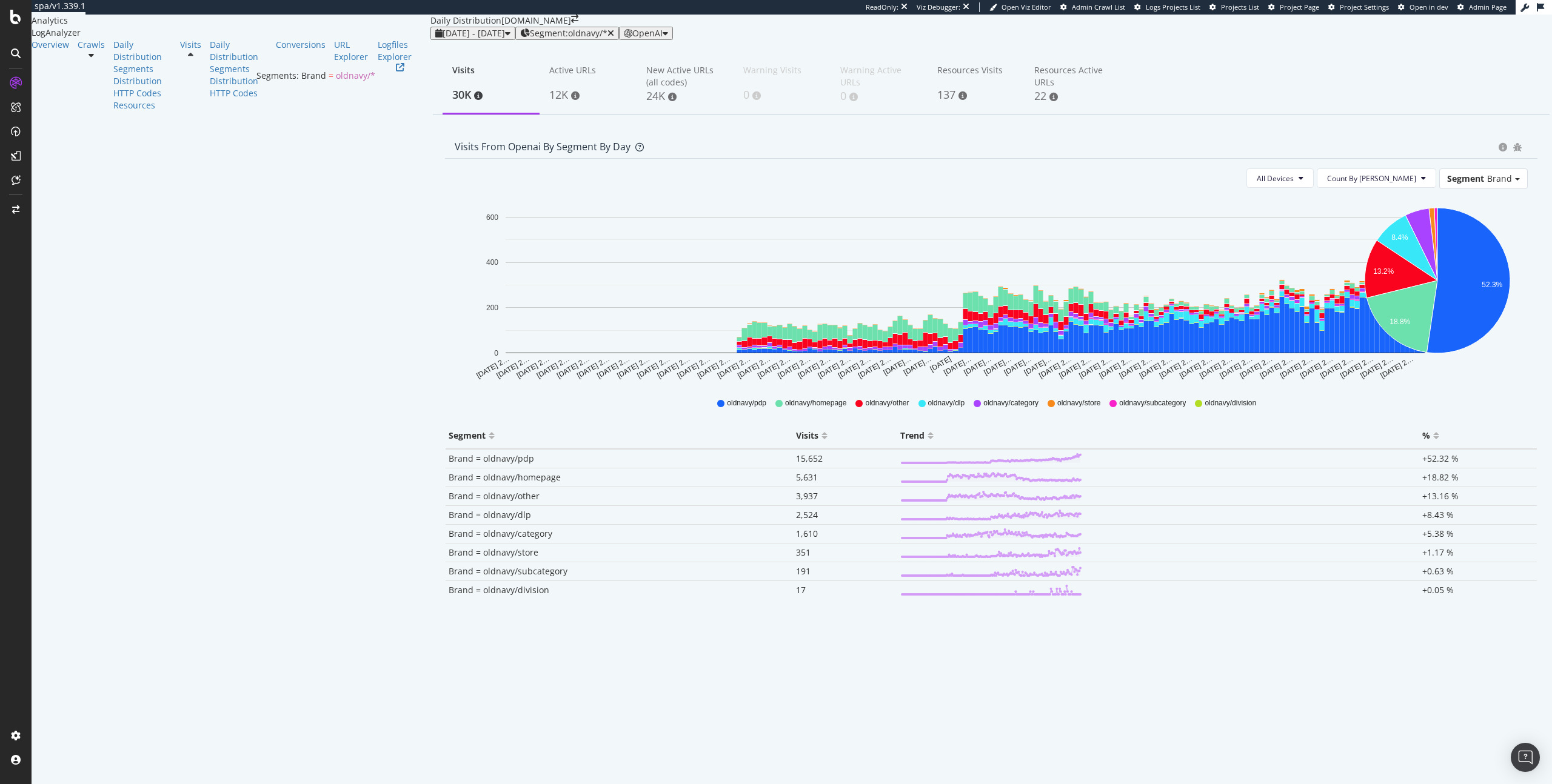
click at [530, 38] on span "Segment: oldnavy/*" at bounding box center [568, 33] width 77 height 10
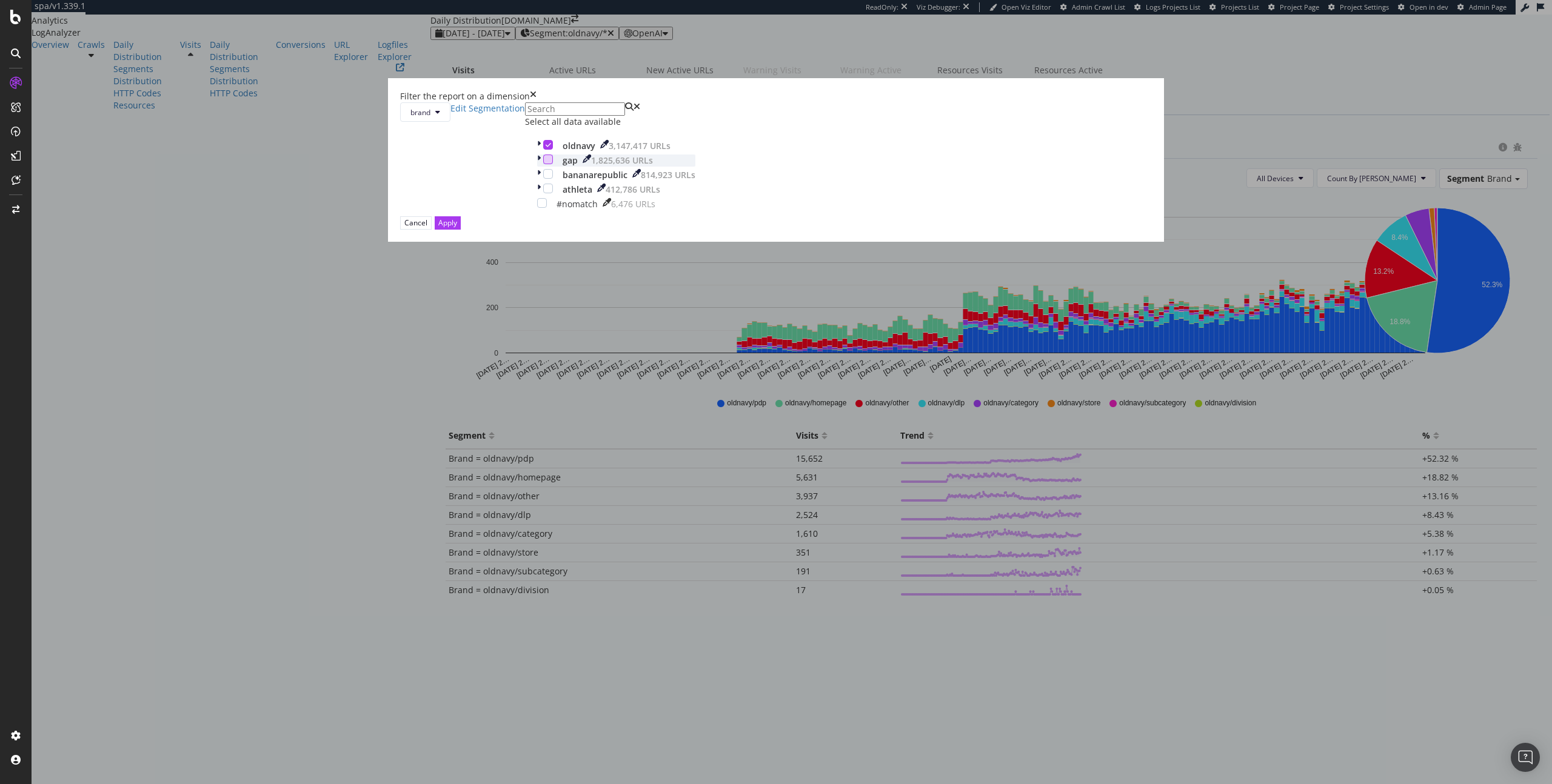
click at [552, 164] on div "modal" at bounding box center [548, 159] width 10 height 10
click at [457, 228] on div "Apply" at bounding box center [447, 222] width 19 height 10
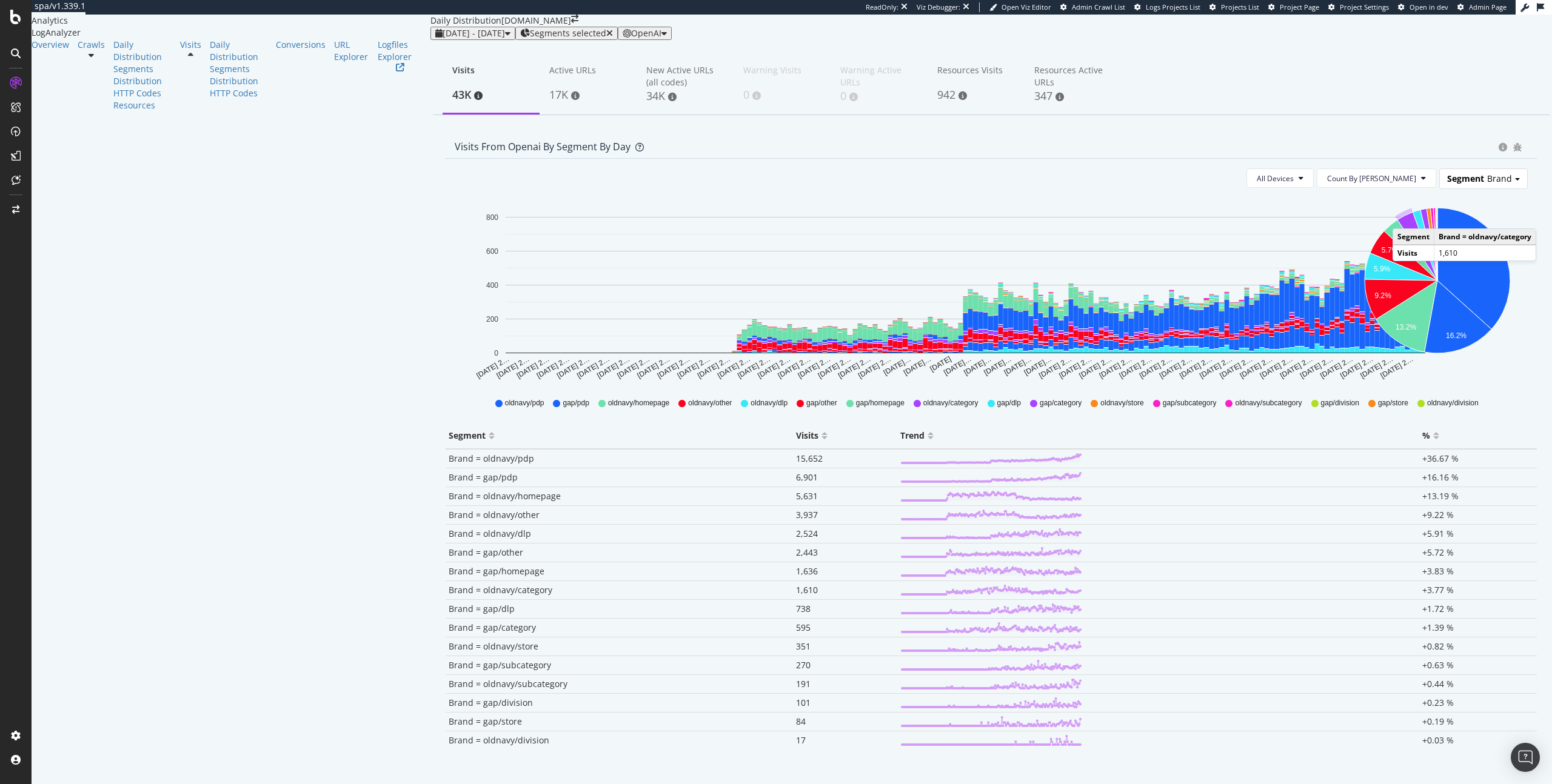
click at [1461, 184] on span "Segment" at bounding box center [1465, 178] width 37 height 12
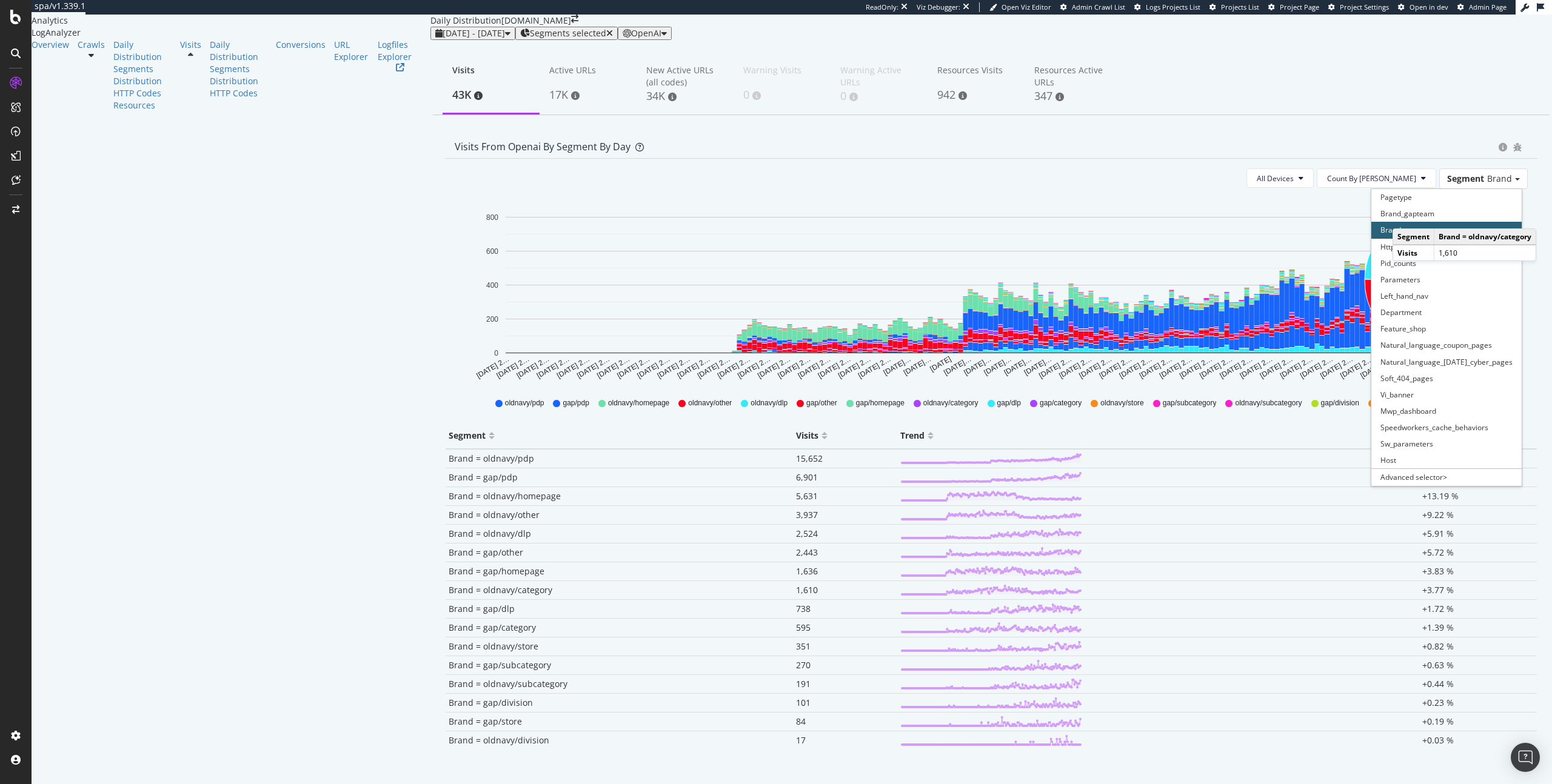
click at [1318, 95] on div "Visits 43K Active URLs 17K New Active URLs (all codes) 34K Warning Visits 0 War…" at bounding box center [990, 84] width 1117 height 61
